Goal: Find specific fact: Find specific fact

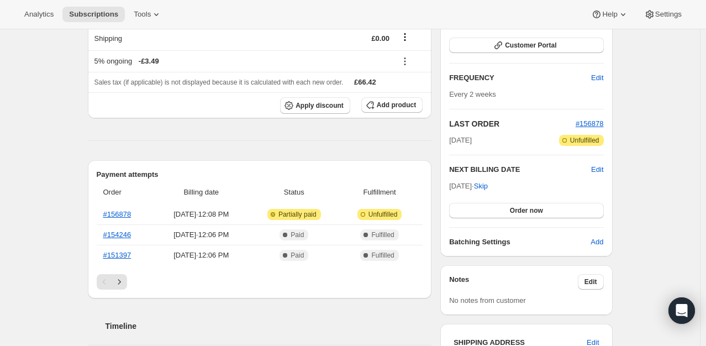
scroll to position [166, 0]
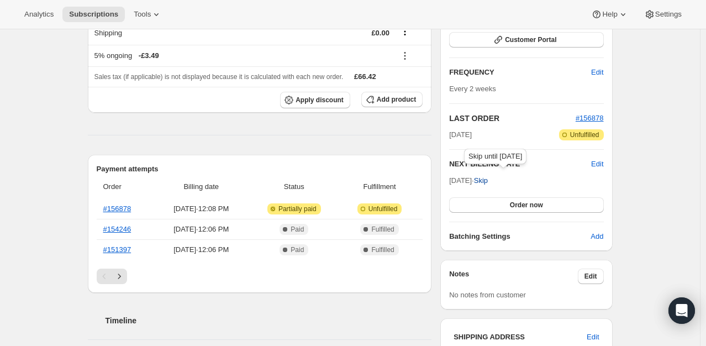
click at [488, 179] on span "Skip" at bounding box center [481, 180] width 14 height 11
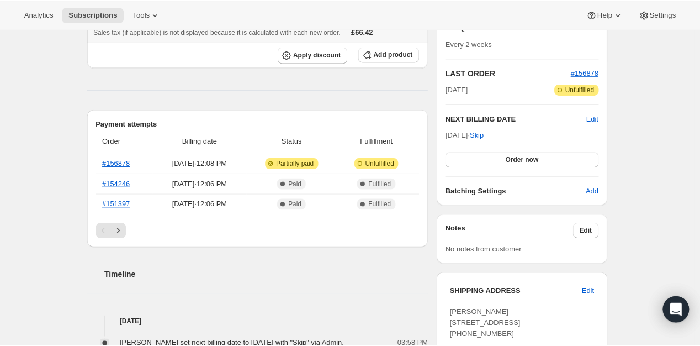
scroll to position [304, 0]
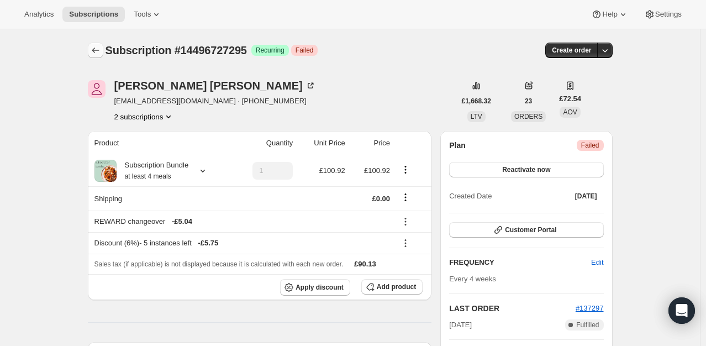
click at [93, 51] on icon "Subscriptions" at bounding box center [95, 50] width 11 height 11
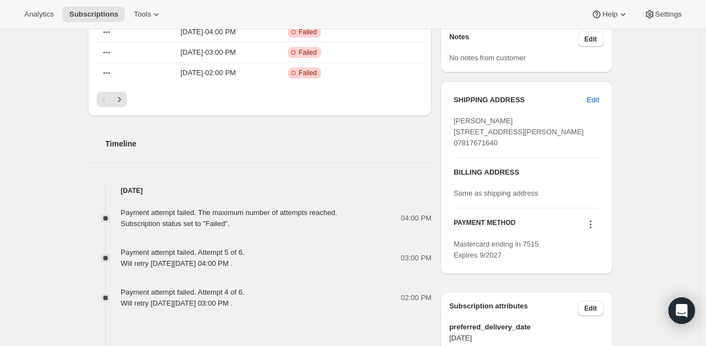
scroll to position [387, 0]
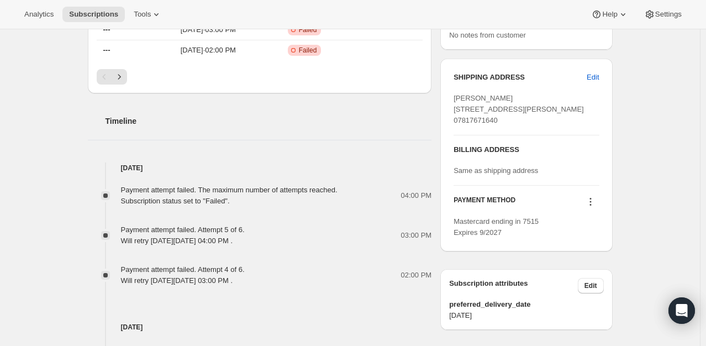
drag, startPoint x: 534, startPoint y: 131, endPoint x: 502, endPoint y: 129, distance: 32.2
click at [502, 126] on div "[PERSON_NAME] [STREET_ADDRESS][PERSON_NAME] 07817671640" at bounding box center [525, 109] width 145 height 33
copy span "MK45 4SD"
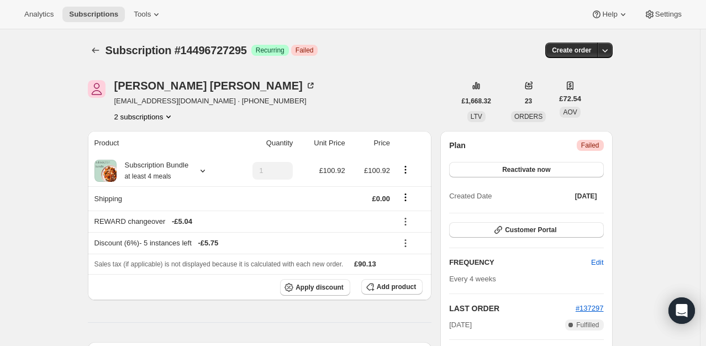
scroll to position [0, 0]
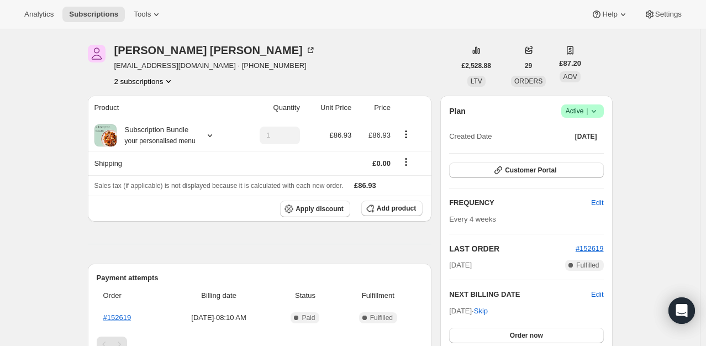
scroll to position [110, 0]
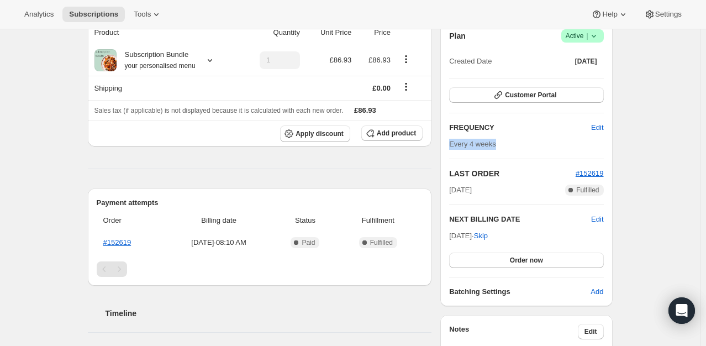
drag, startPoint x: 505, startPoint y: 146, endPoint x: 451, endPoint y: 145, distance: 54.1
click at [451, 145] on div "Plan Success Active | Created Date Aug 31, 2025 Customer Portal FREQUENCY Edit …" at bounding box center [526, 163] width 172 height 286
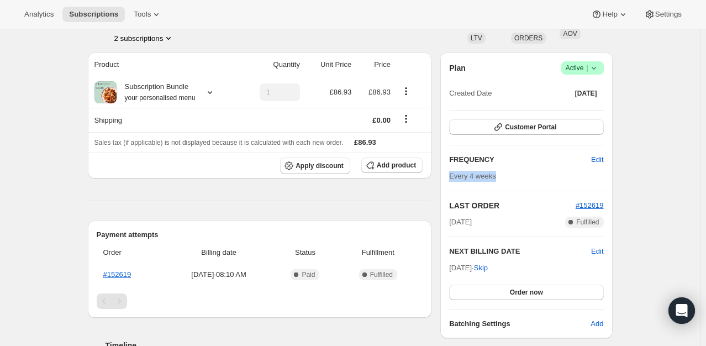
scroll to position [0, 0]
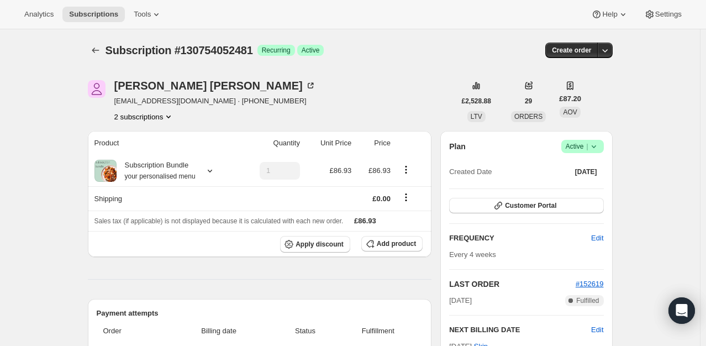
click at [212, 101] on span "anntonygiles@hushmail.com · +447810845632" at bounding box center [215, 101] width 202 height 11
drag, startPoint x: 205, startPoint y: 101, endPoint x: 117, endPoint y: 98, distance: 88.4
click at [117, 98] on span "anntonygiles@hushmail.com · +447810845632" at bounding box center [215, 101] width 202 height 11
copy span "anntonygiles@hushmail.com"
